Goal: Answer question/provide support: Share knowledge or assist other users

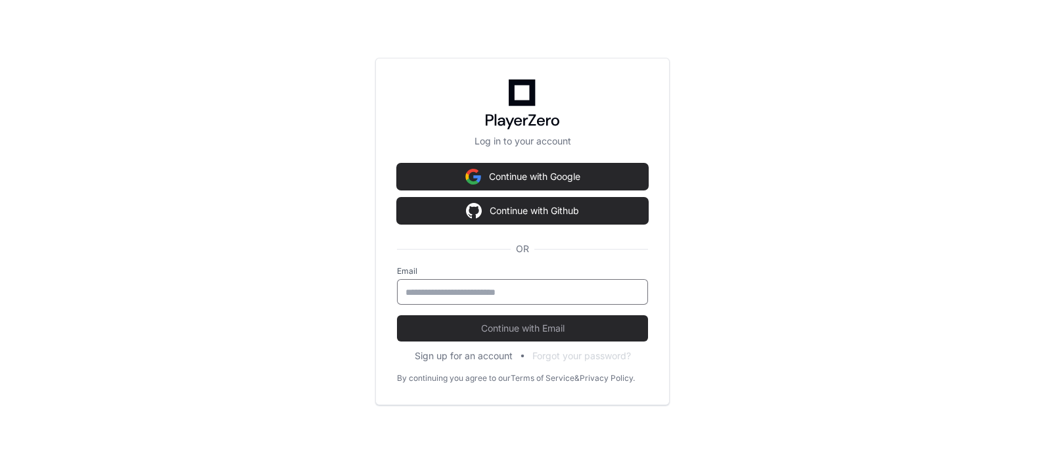
click at [516, 290] on input "email" at bounding box center [522, 292] width 234 height 13
type input "**********"
click at [397, 315] on button "Continue with Email" at bounding box center [522, 328] width 251 height 26
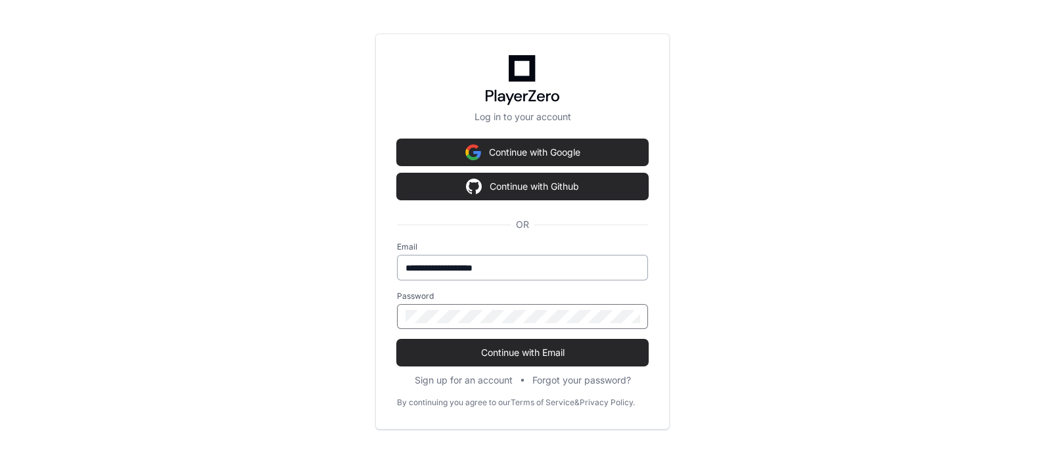
click at [397, 340] on button "Continue with Email" at bounding box center [522, 353] width 251 height 26
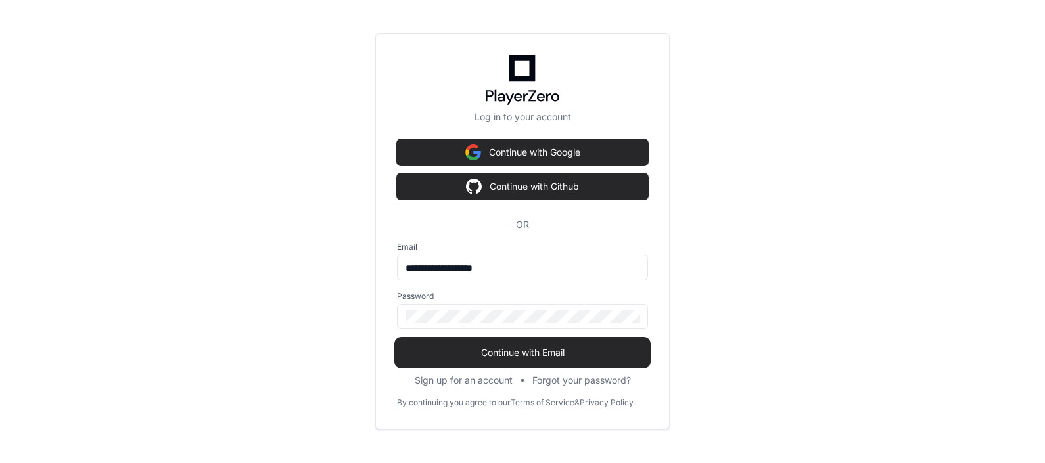
click at [524, 344] on button "Continue with Email" at bounding box center [522, 353] width 251 height 26
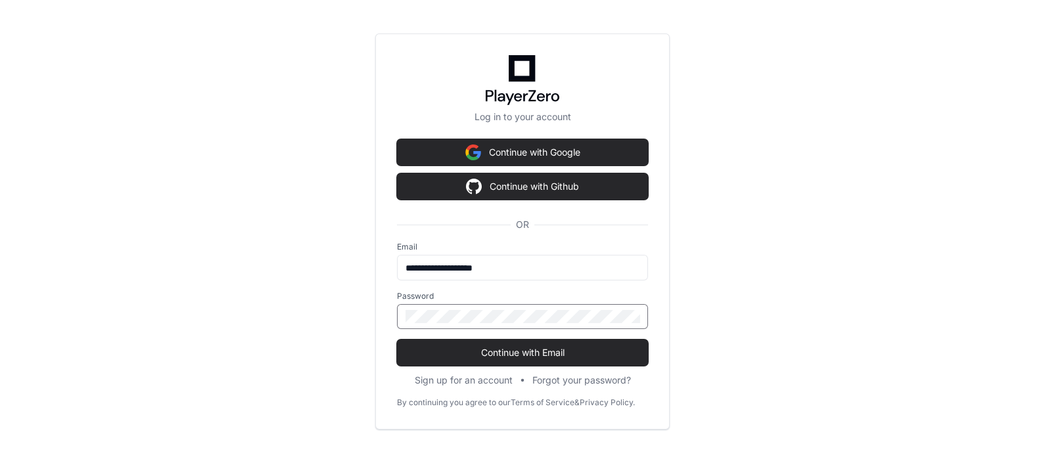
click at [397, 340] on button "Continue with Email" at bounding box center [522, 353] width 251 height 26
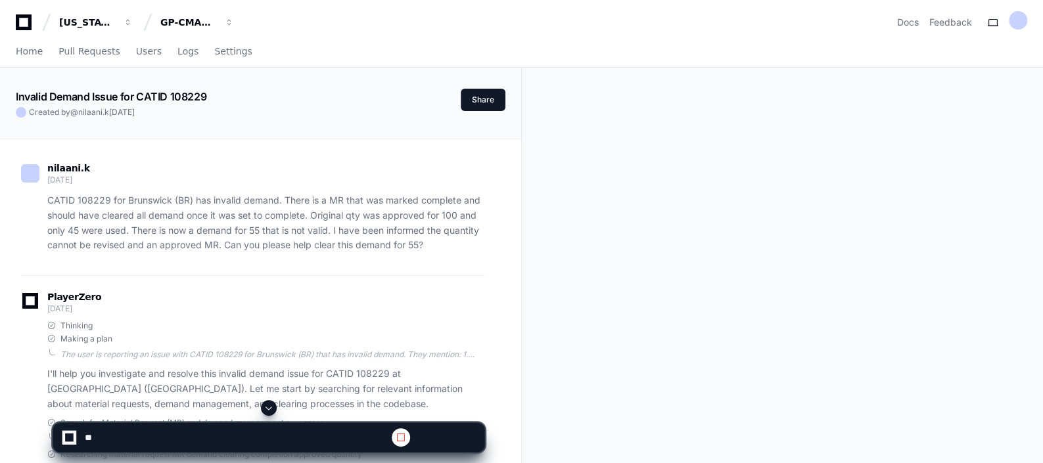
scroll to position [87, 0]
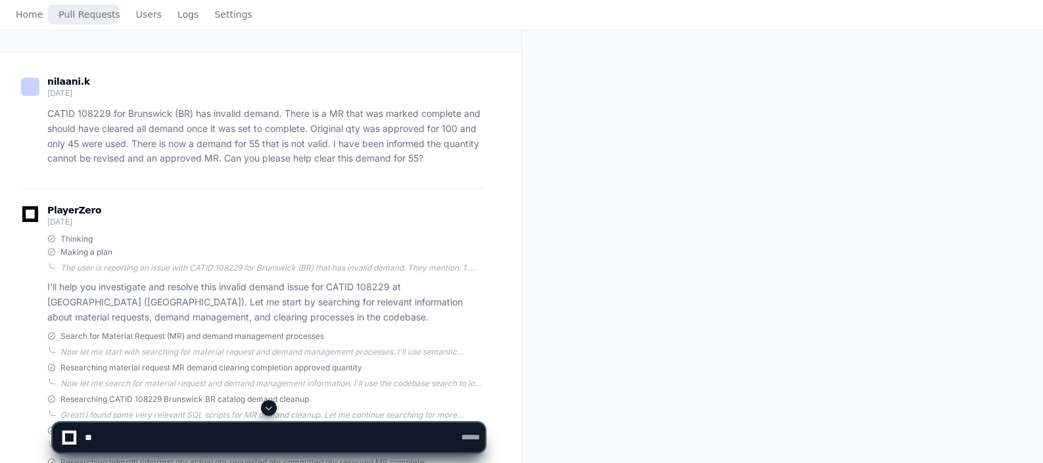
click at [41, 30] on div "Home Pull Requests Users Logs Settings" at bounding box center [134, 15] width 237 height 30
click at [28, 18] on span "Home" at bounding box center [29, 15] width 27 height 8
click at [24, 18] on span "Home" at bounding box center [29, 15] width 27 height 8
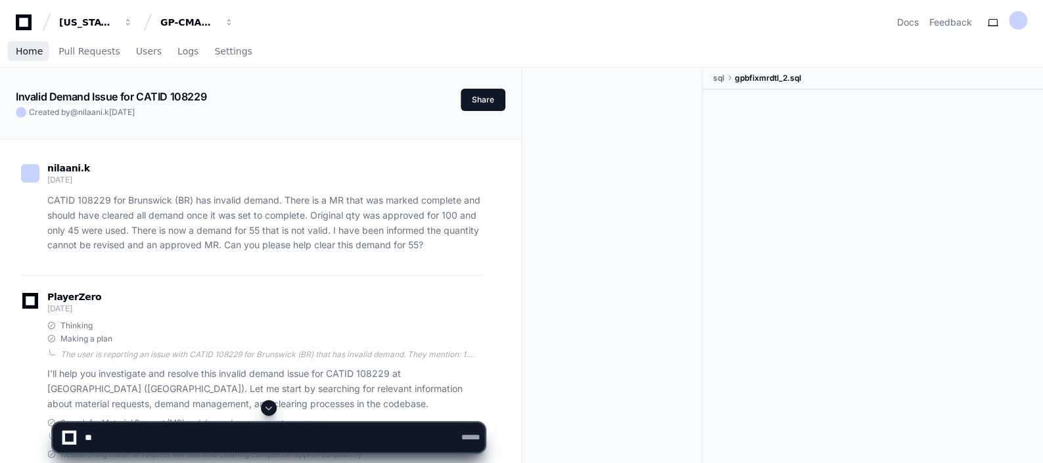
click at [33, 53] on span "Home" at bounding box center [29, 51] width 27 height 8
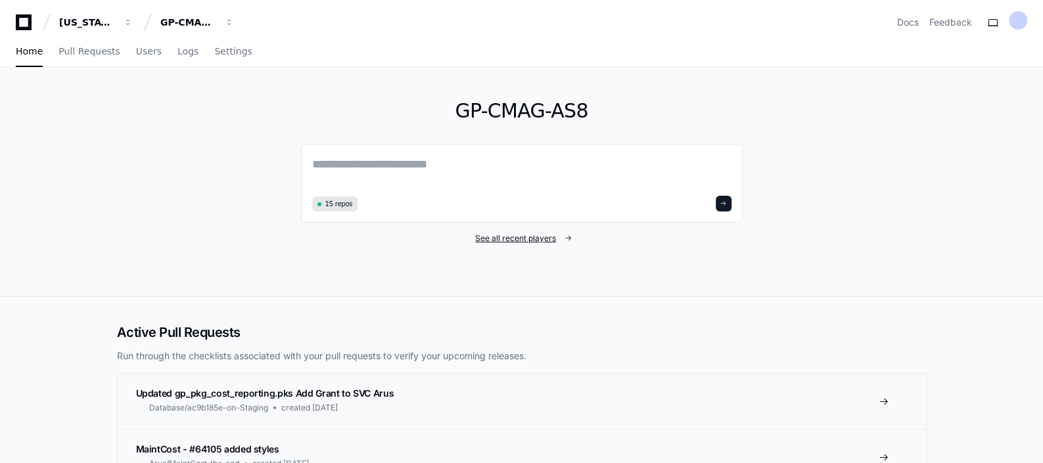
click at [522, 236] on span "See all recent players" at bounding box center [515, 238] width 81 height 11
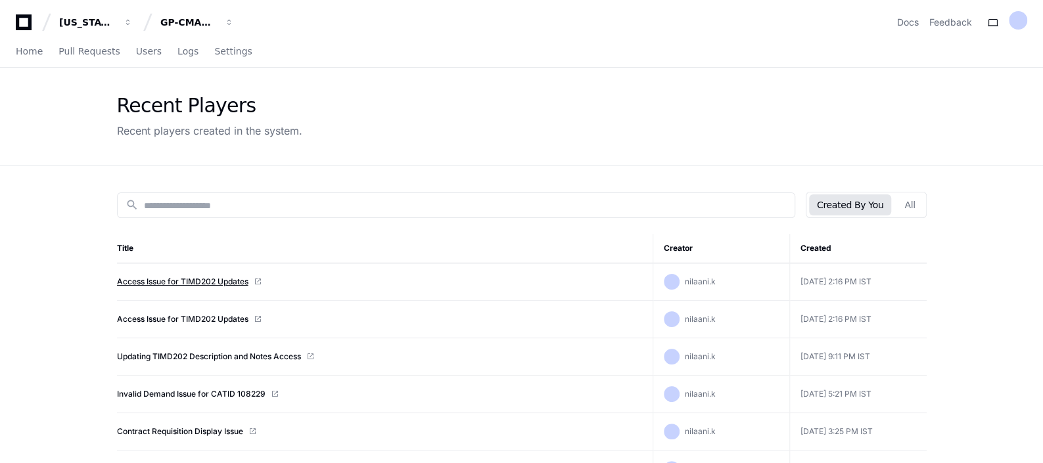
click at [194, 278] on link "Access Issue for TIMD202 Updates" at bounding box center [182, 282] width 131 height 11
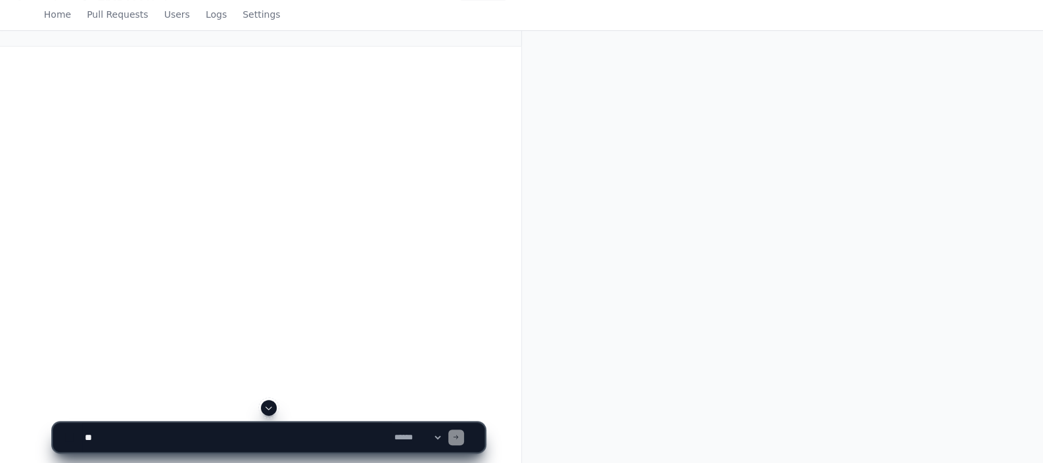
scroll to position [93, 0]
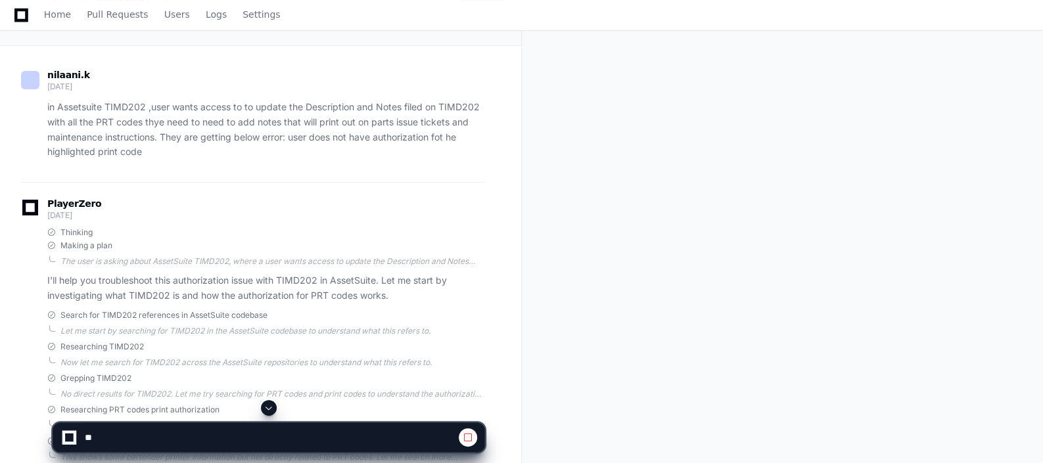
click at [271, 413] on span at bounding box center [268, 408] width 11 height 11
click at [267, 407] on span at bounding box center [268, 408] width 11 height 11
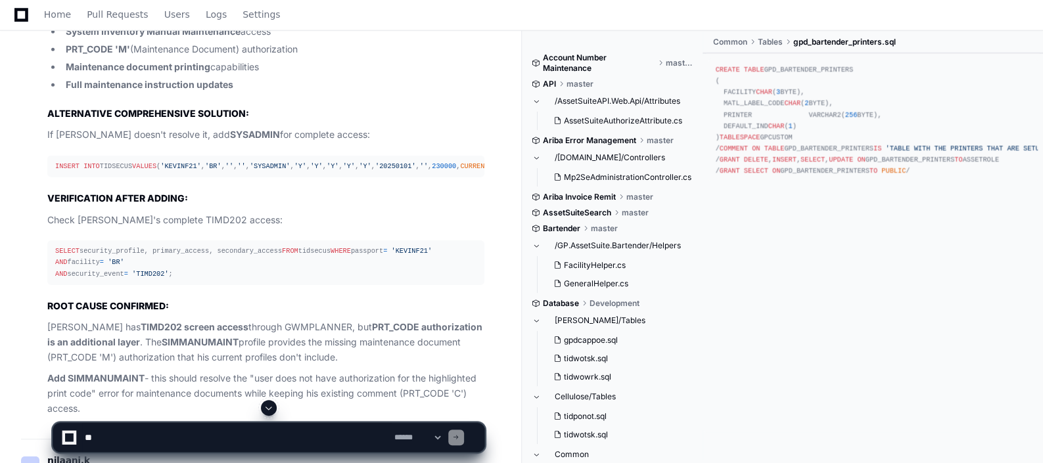
click at [269, 407] on span at bounding box center [268, 408] width 11 height 11
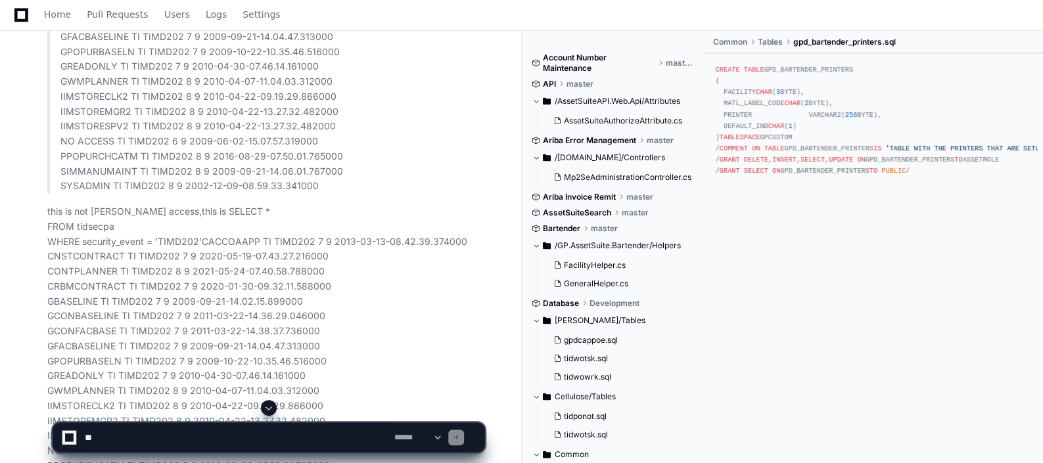
scroll to position [12142, 0]
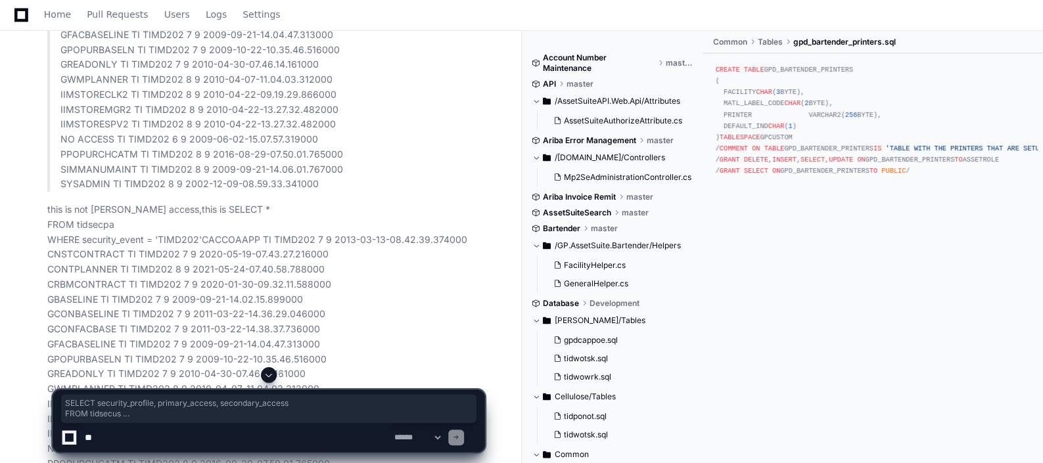
drag, startPoint x: 55, startPoint y: 177, endPoint x: 177, endPoint y: 229, distance: 132.5
copy div "SELECT security_profile, primary_access, secondary_access FROM tidsecus WHERE p…"
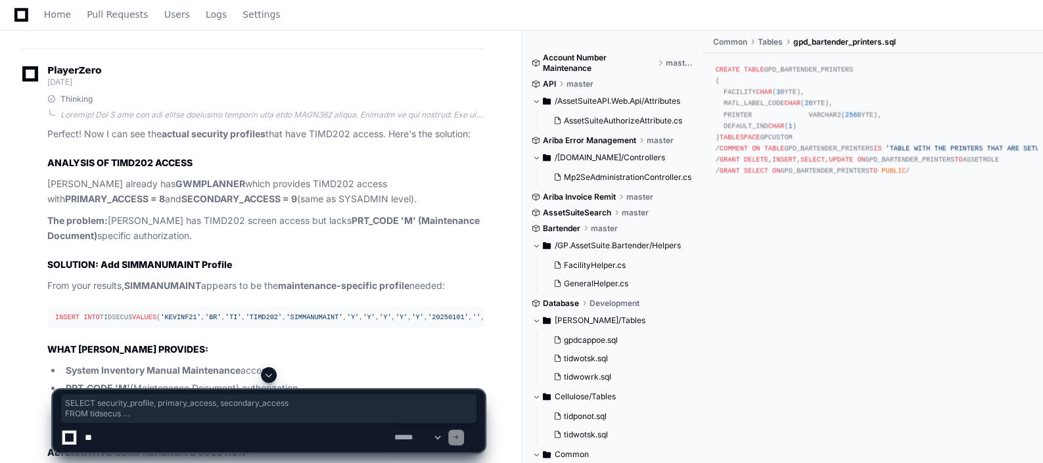
scroll to position [11240, 0]
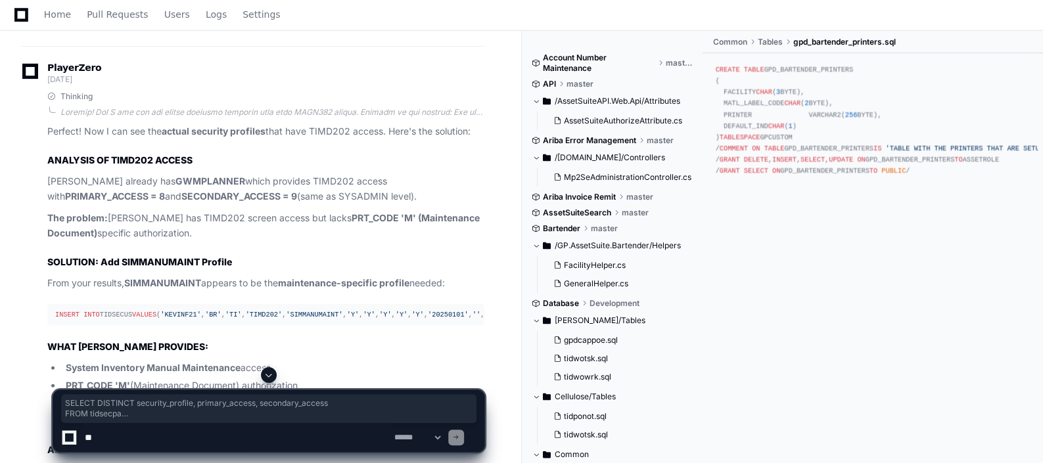
drag, startPoint x: 58, startPoint y: 161, endPoint x: 187, endPoint y: 210, distance: 137.9
copy p "SELECT DISTINCT security_profile, primary_access, secondary_access FROM tidsecp…"
